Goal: Task Accomplishment & Management: Manage account settings

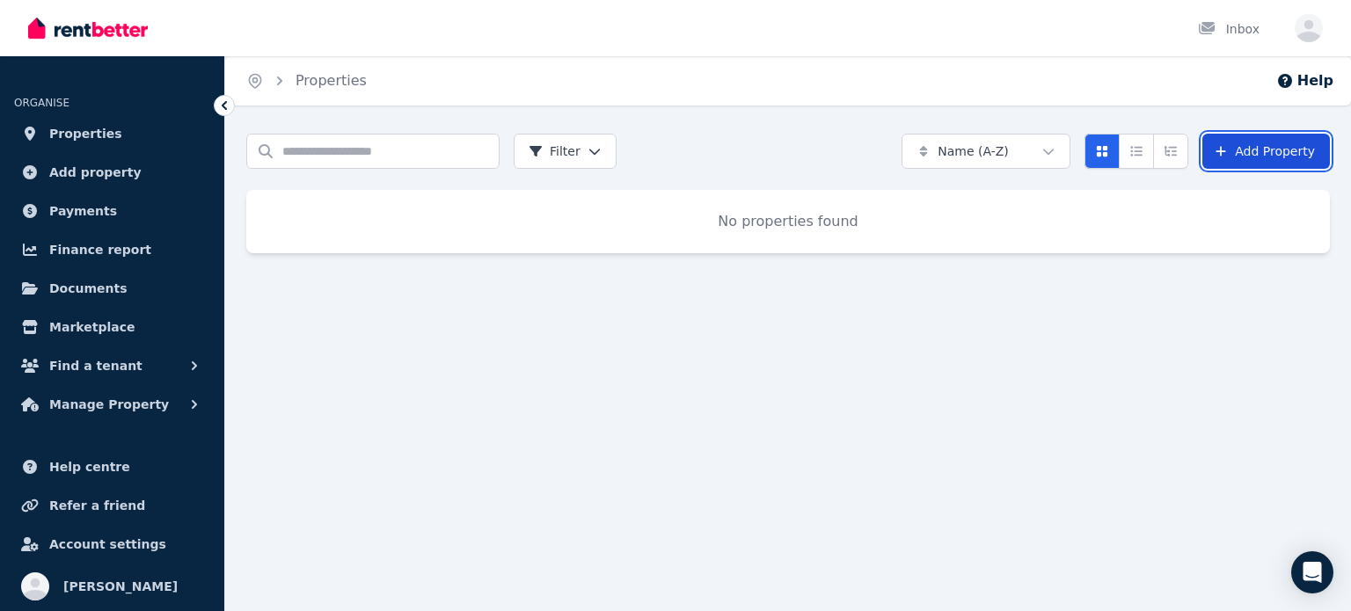
click at [1279, 151] on link "Add Property" at bounding box center [1266, 151] width 128 height 35
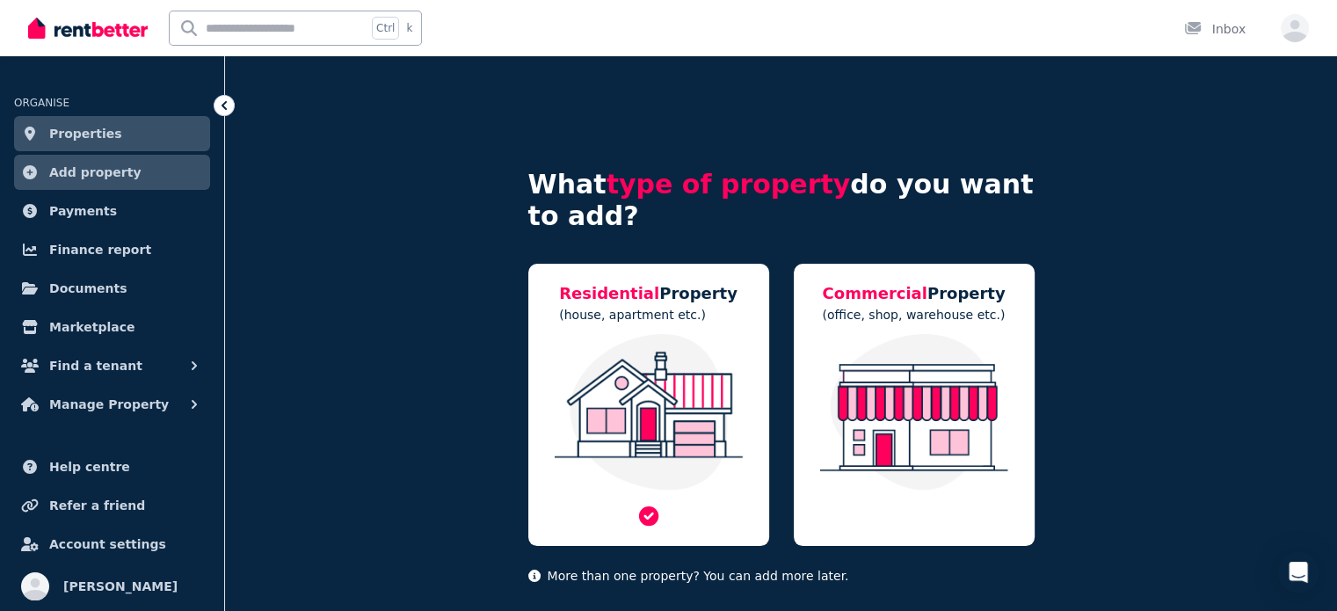
click at [673, 400] on img at bounding box center [649, 412] width 206 height 157
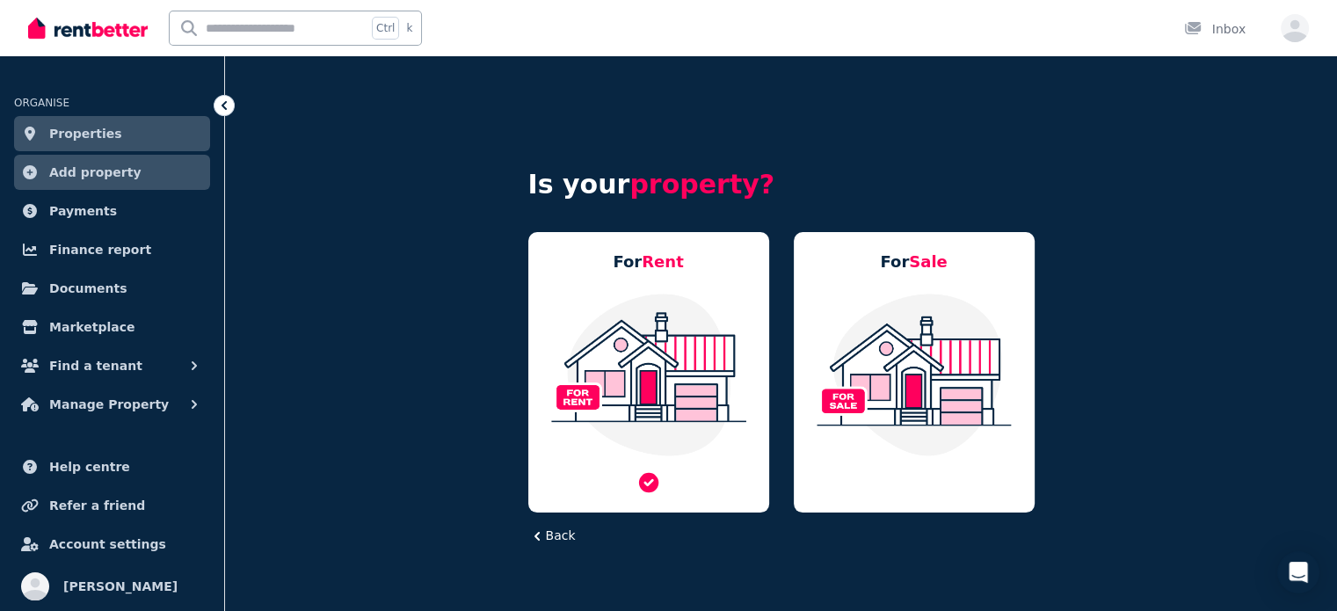
click at [647, 372] on img at bounding box center [649, 374] width 206 height 165
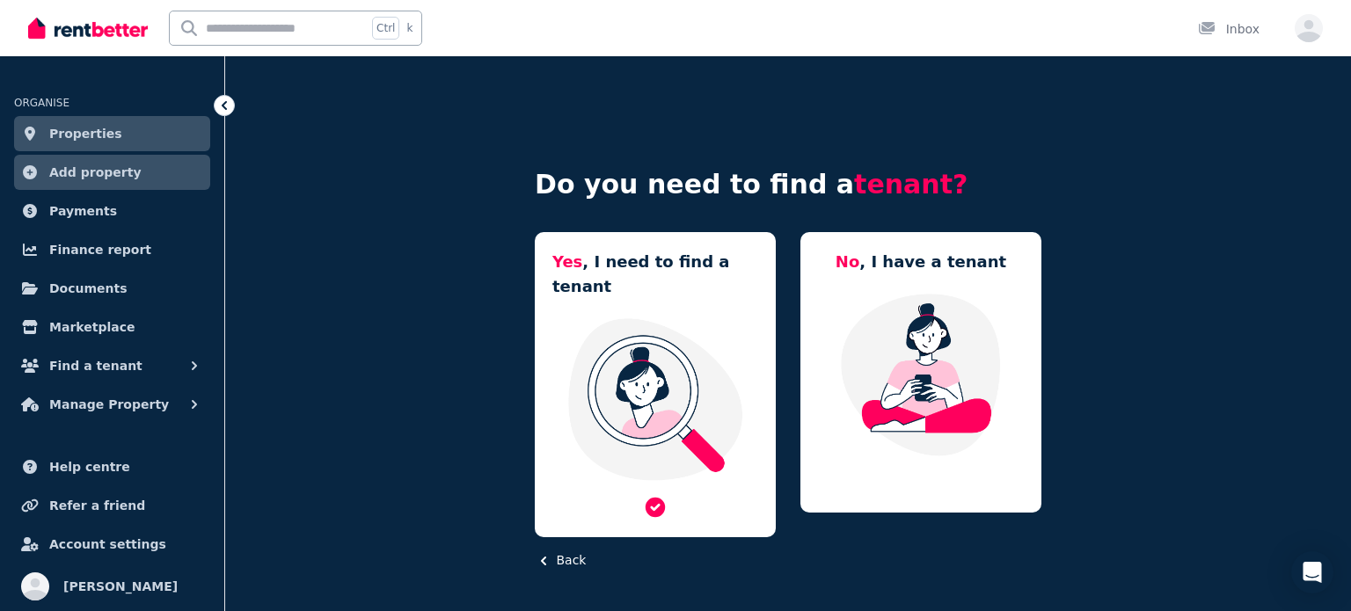
click at [646, 368] on img at bounding box center [655, 399] width 206 height 165
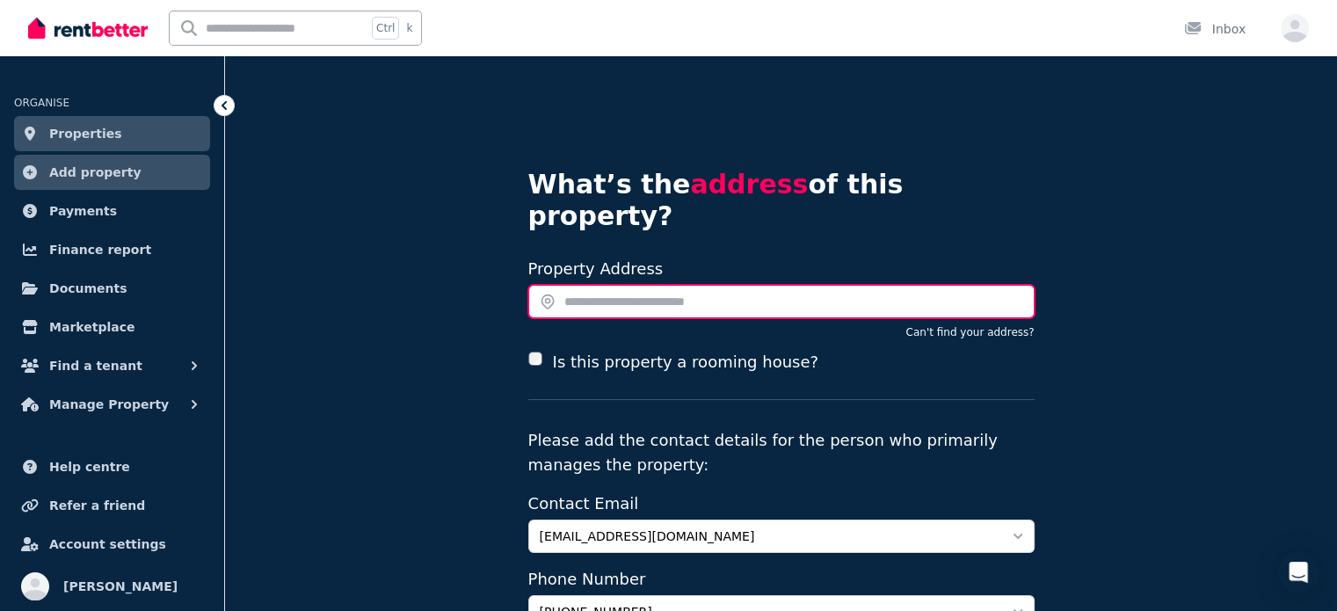
click at [601, 285] on input "text" at bounding box center [781, 301] width 506 height 33
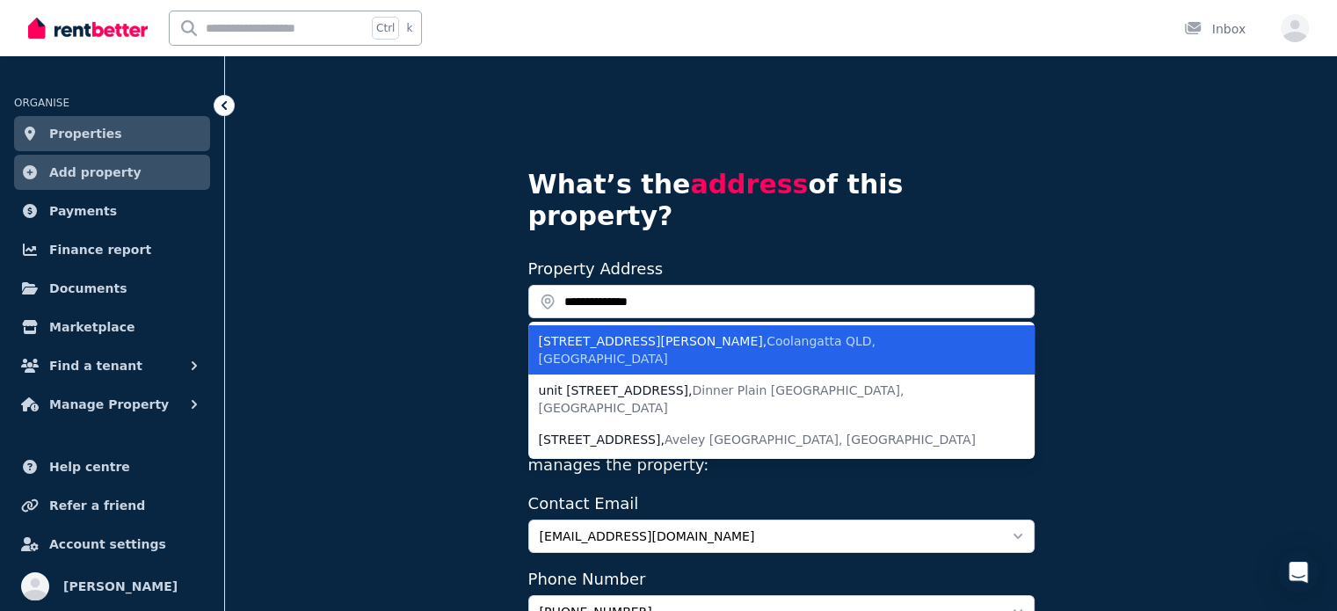
click at [701, 334] on span "Coolangatta QLD, Australia" at bounding box center [707, 350] width 337 height 32
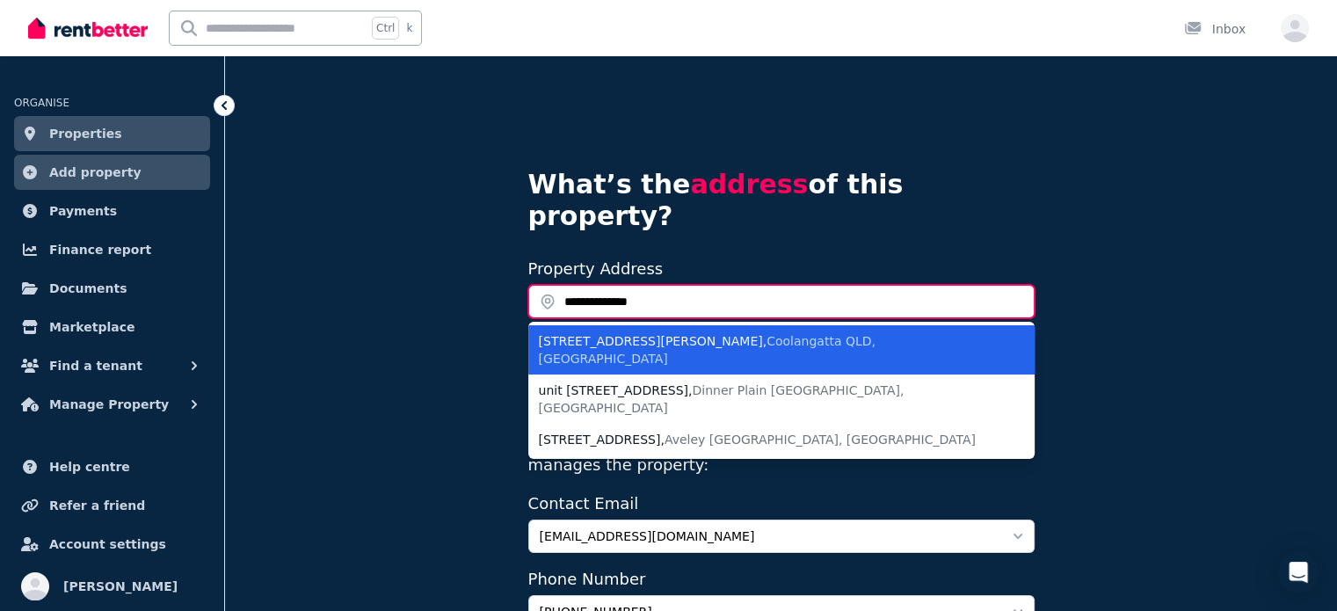
type input "**********"
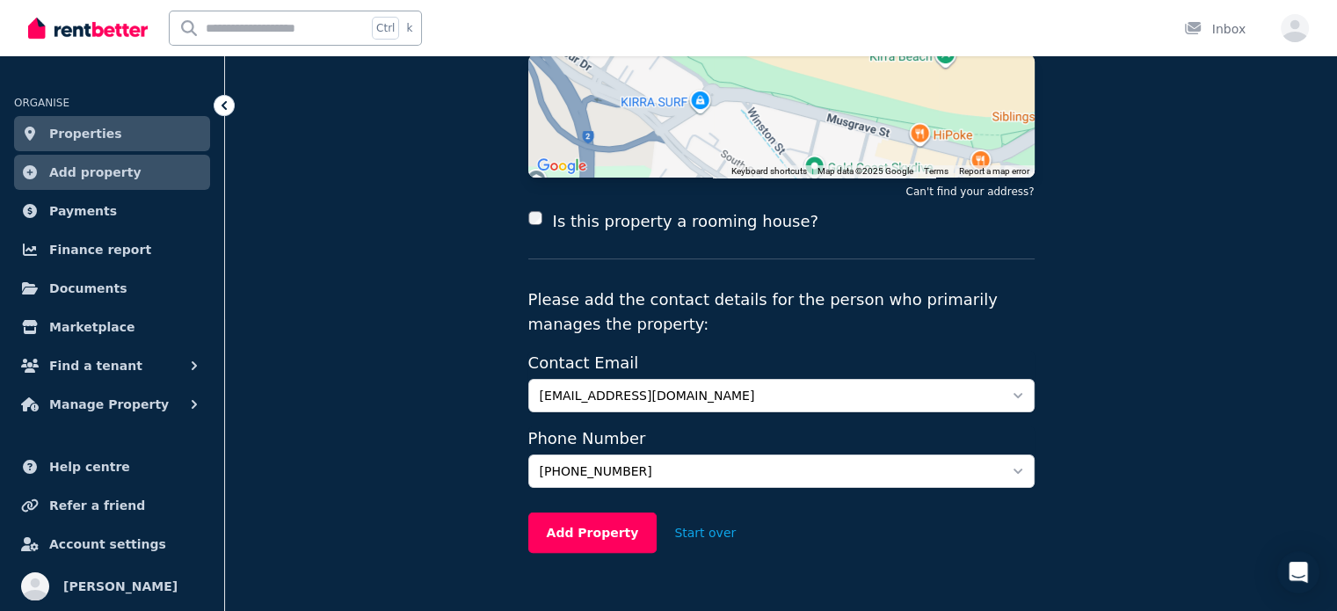
scroll to position [295, 0]
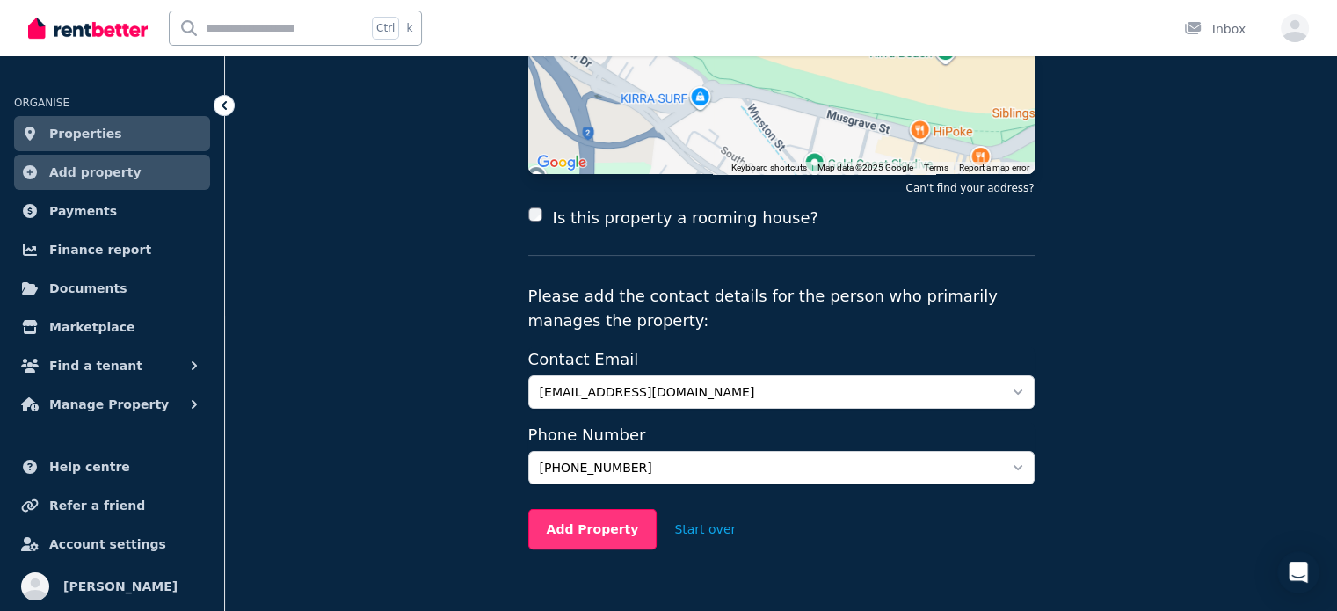
click at [583, 509] on button "Add Property" at bounding box center [592, 529] width 129 height 40
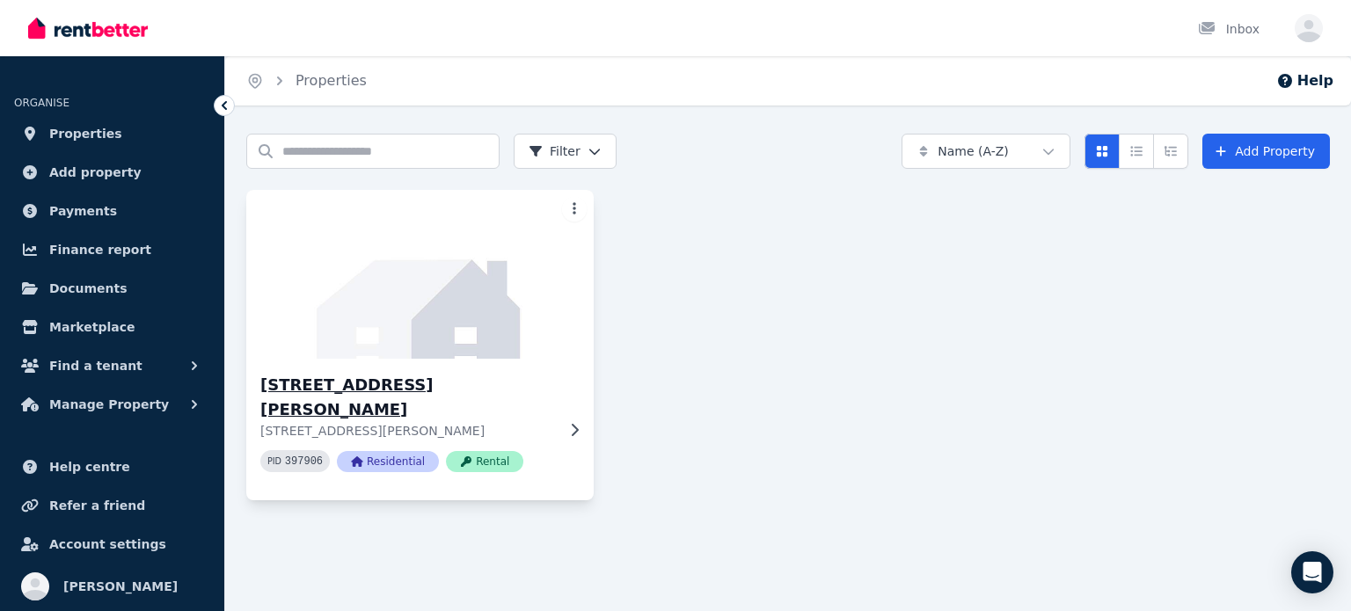
click at [477, 451] on span "Rental" at bounding box center [484, 461] width 77 height 21
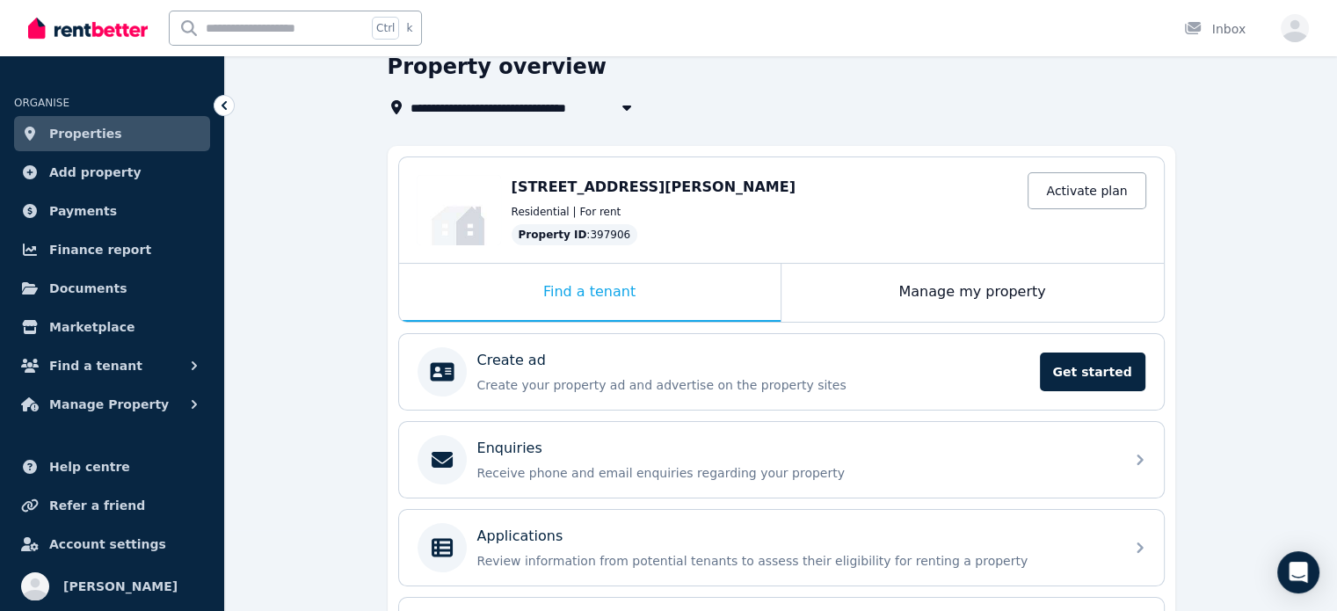
scroll to position [84, 0]
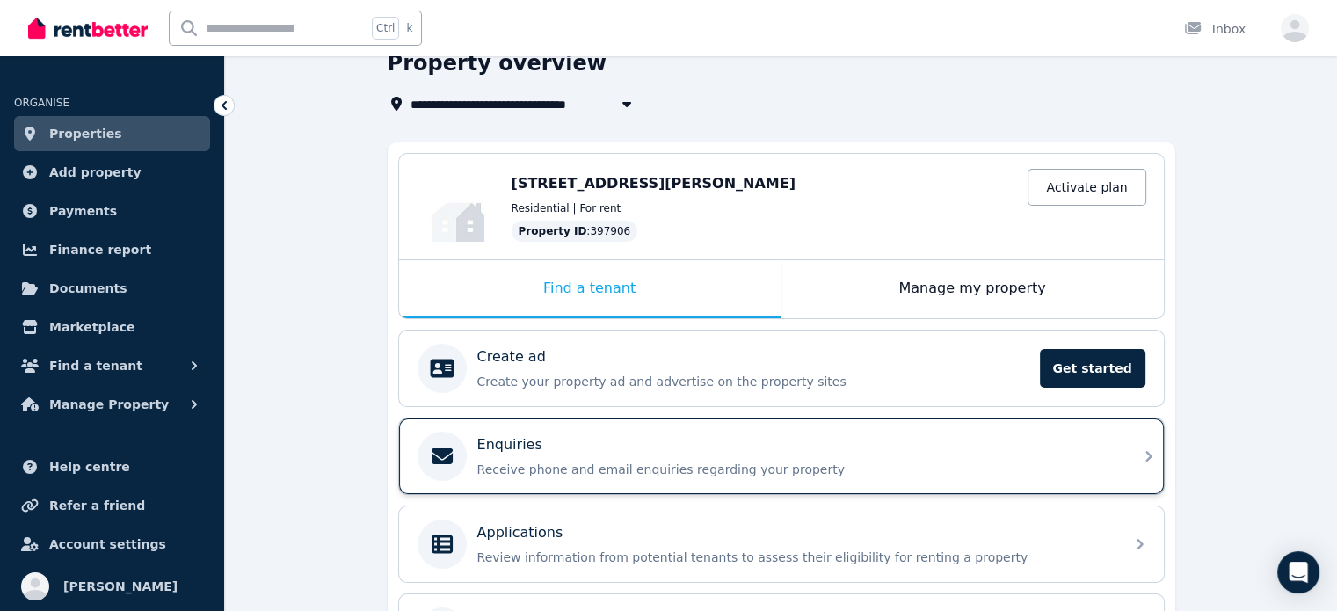
click at [659, 467] on p "Receive phone and email enquiries regarding your property" at bounding box center [795, 470] width 637 height 18
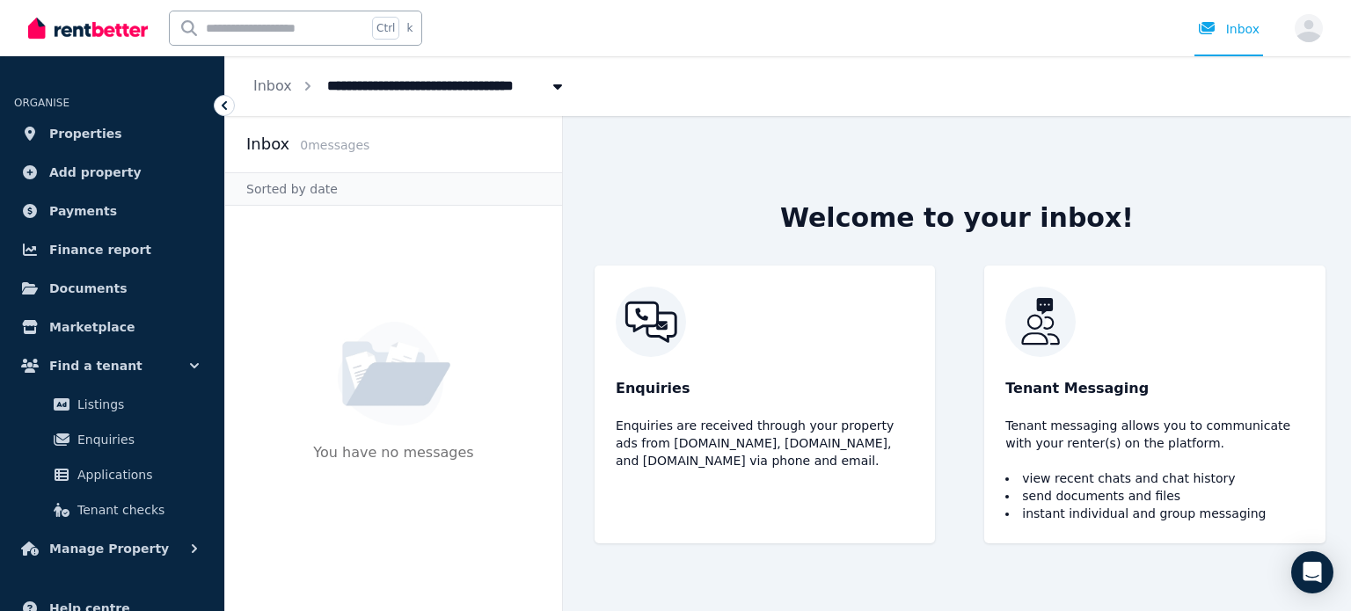
click at [225, 107] on icon at bounding box center [224, 105] width 5 height 9
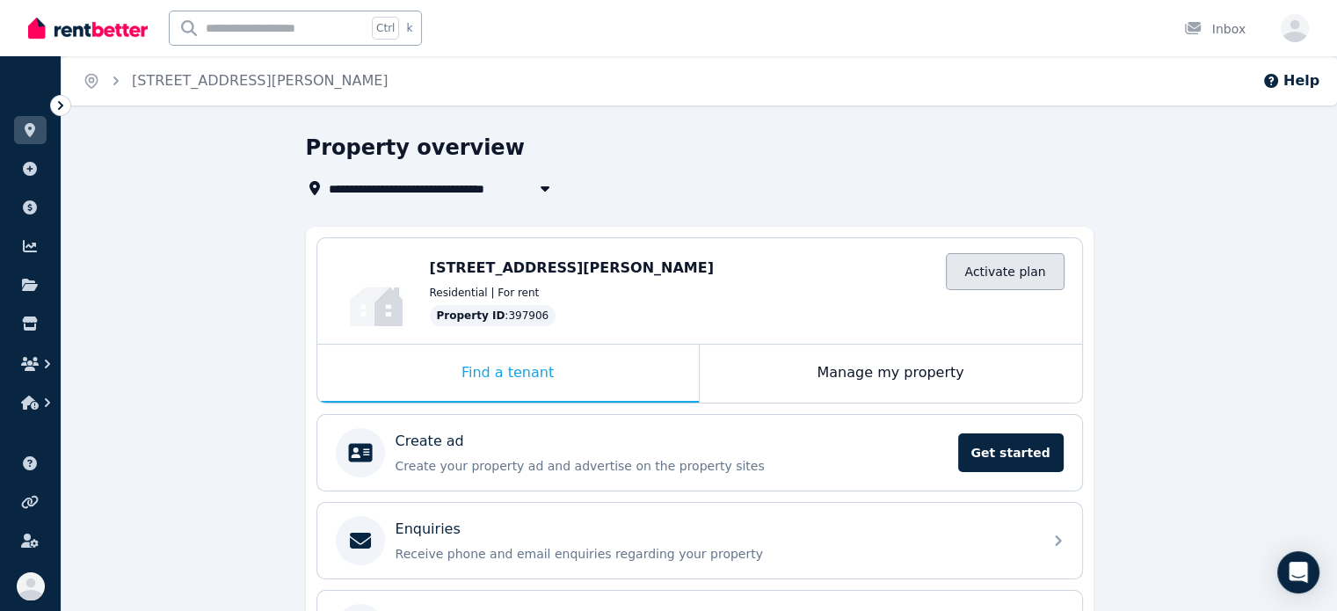
click at [1002, 273] on link "Activate plan" at bounding box center [1005, 271] width 118 height 37
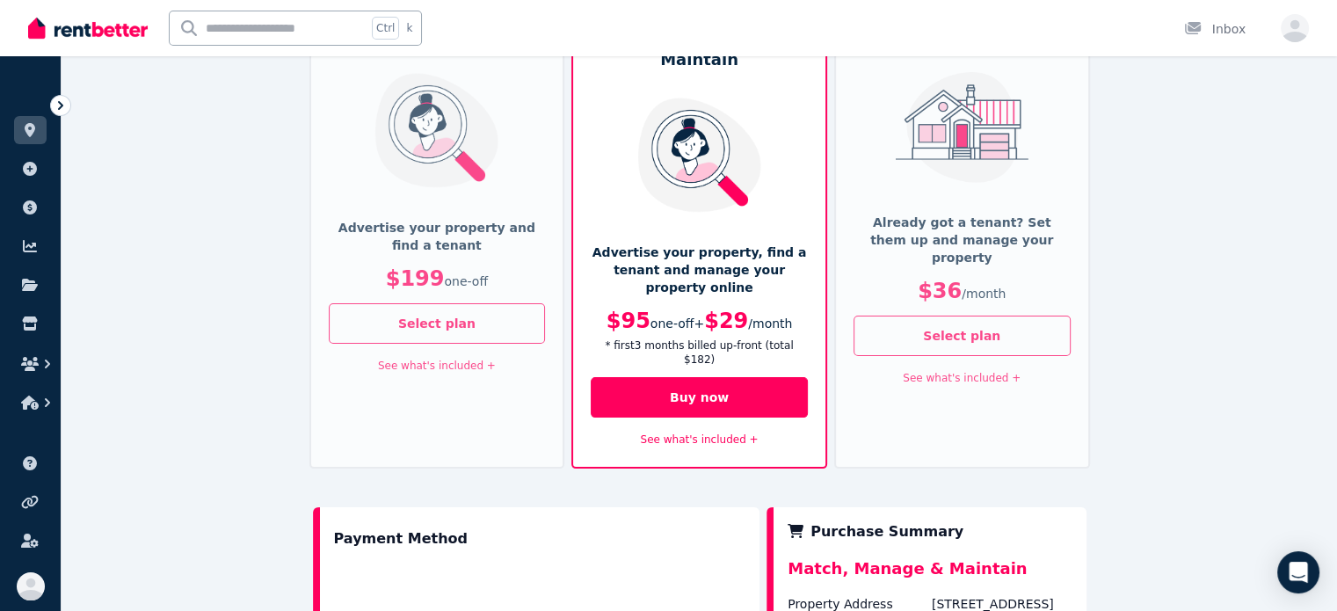
scroll to position [206, 0]
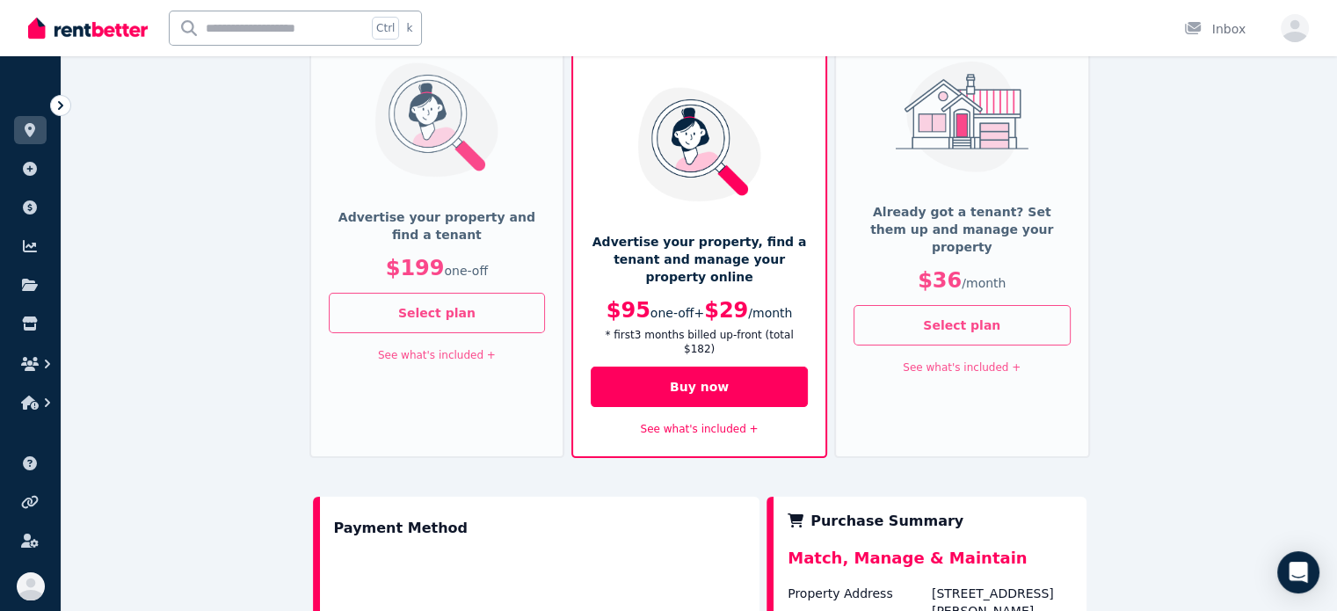
click at [468, 352] on link "See what's included +" at bounding box center [437, 355] width 118 height 12
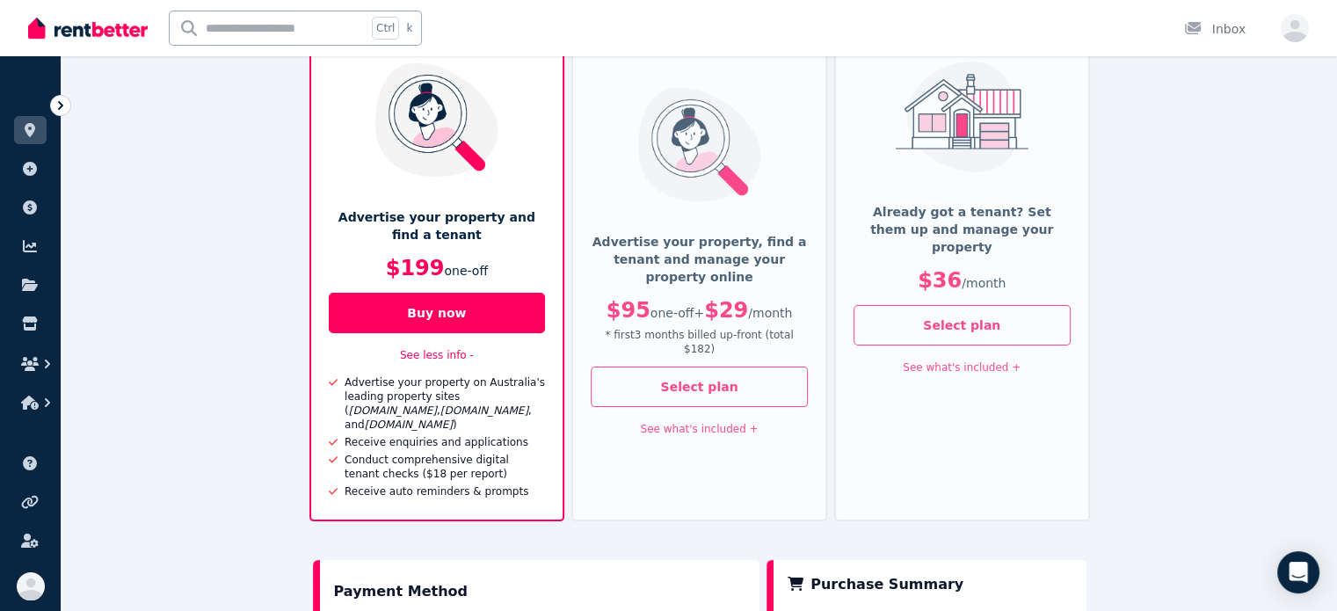
click at [747, 423] on link "See what's included +" at bounding box center [700, 429] width 118 height 12
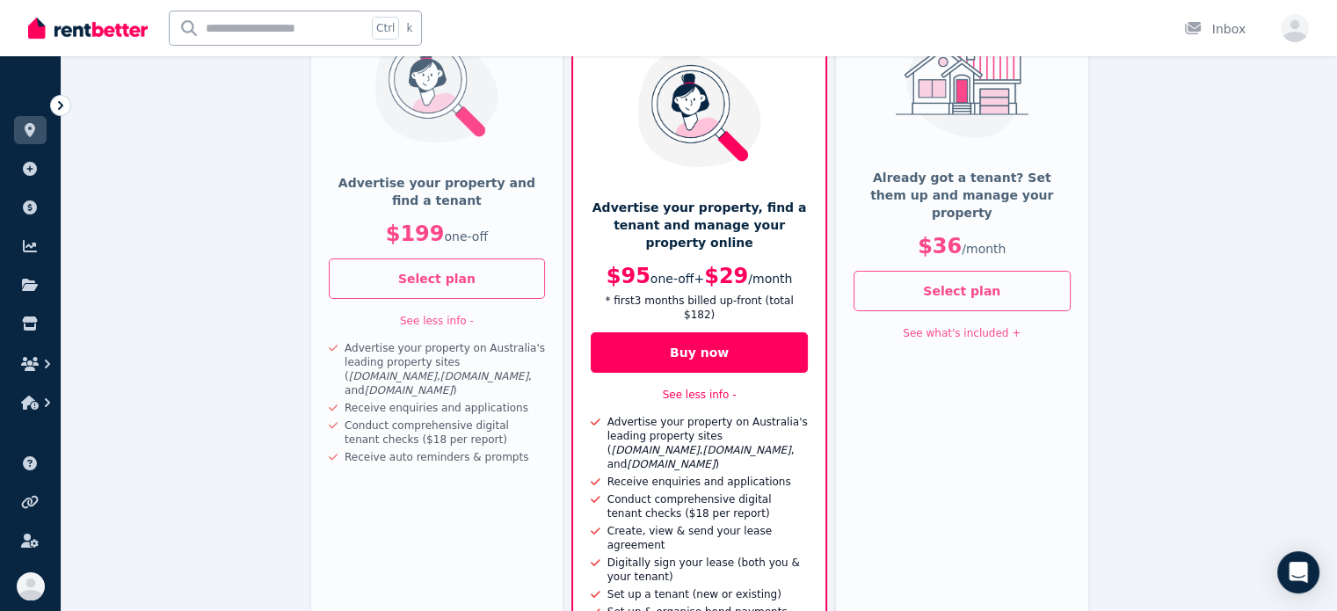
scroll to position [304, 0]
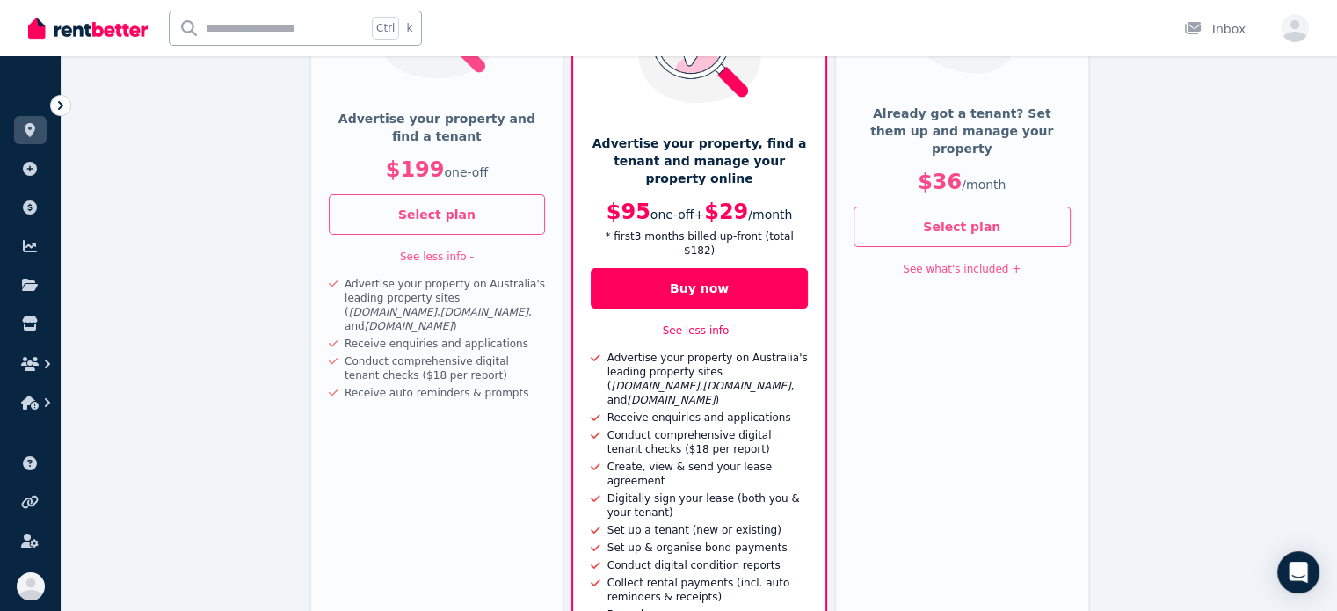
drag, startPoint x: 1342, startPoint y: 314, endPoint x: 1326, endPoint y: 351, distance: 40.2
click at [1326, 351] on div "Checkout Match (Find a Tenant) Advertise your property and find a tenant $199 o…" at bounding box center [700, 486] width 1276 height 1315
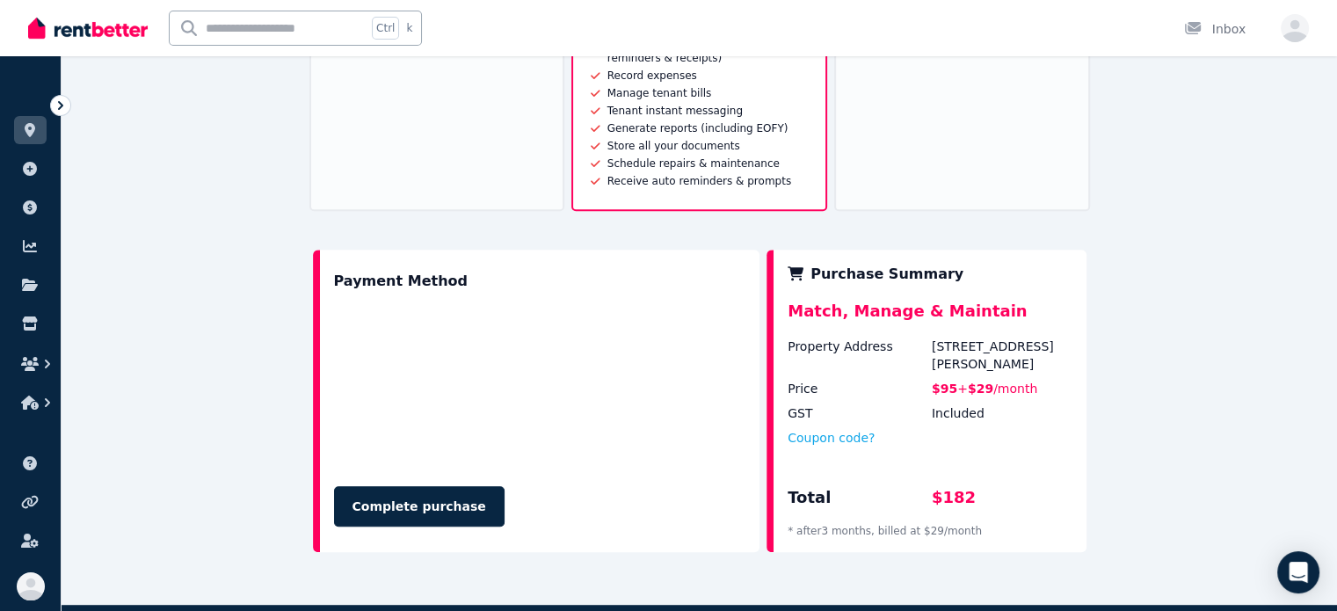
scroll to position [844, 0]
